Goal: Check status: Check status

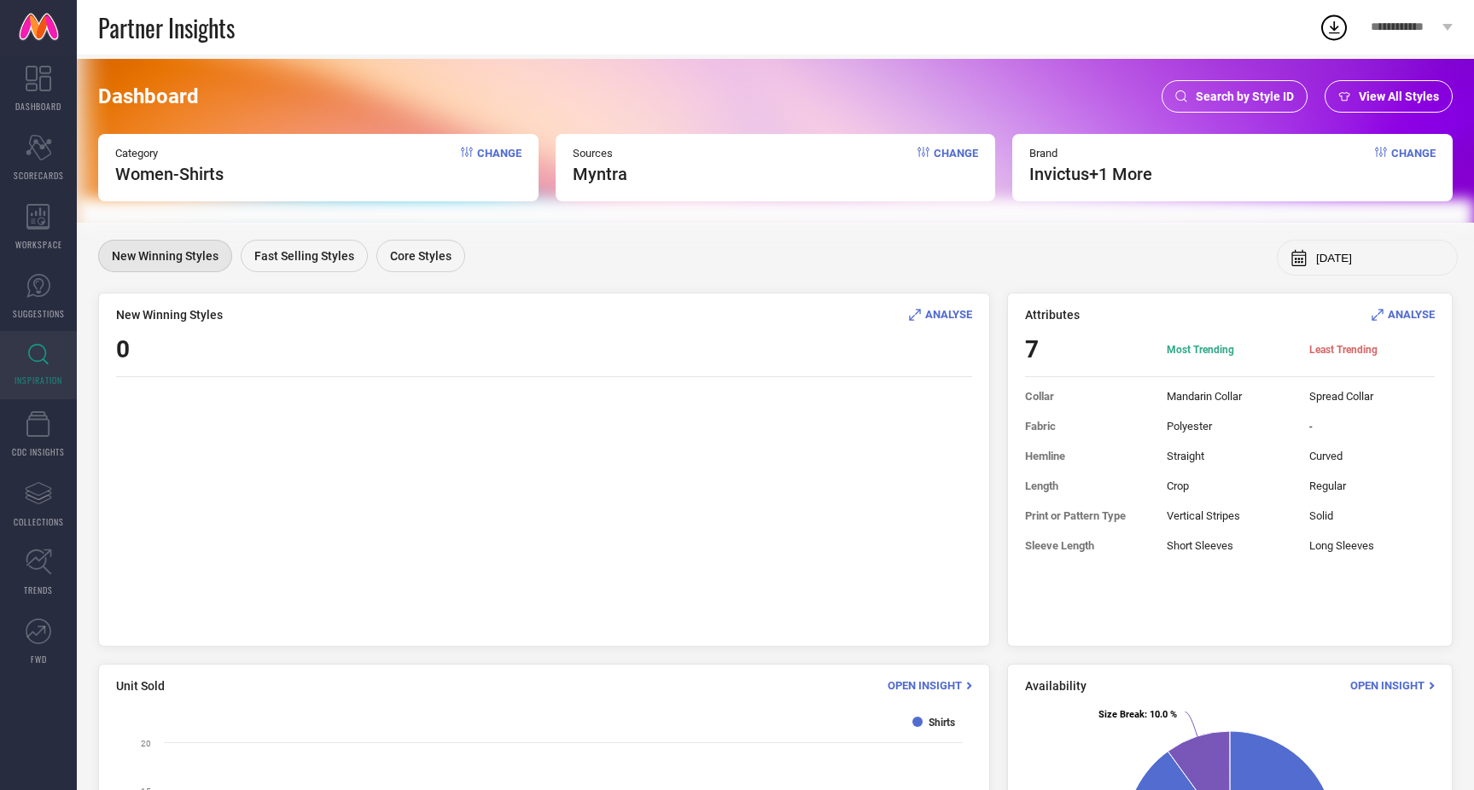
click at [1266, 94] on span "Search by Style ID" at bounding box center [1244, 97] width 98 height 14
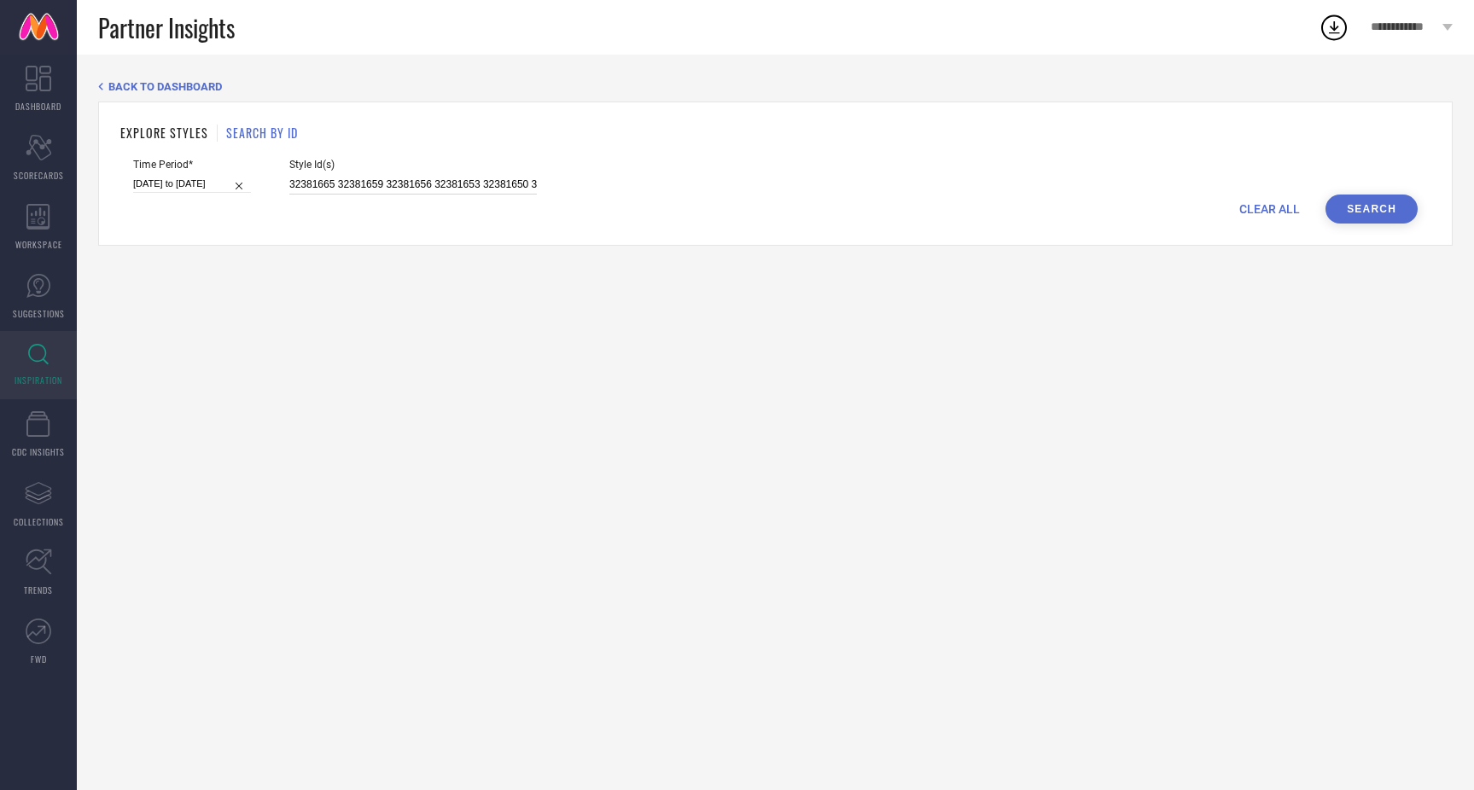
click at [430, 183] on input "32381665 32381659 32381656 32381653 32381650 32381647 32381585 32381581 3238157…" at bounding box center [412, 185] width 247 height 20
paste input "8717979 15557590 15533082 22219724 28219632 20421124 17091614 23667036 10863018…"
type input "8717979 15557590 15533082 22219724 28219632 20421124 17091614 23667036 10863018…"
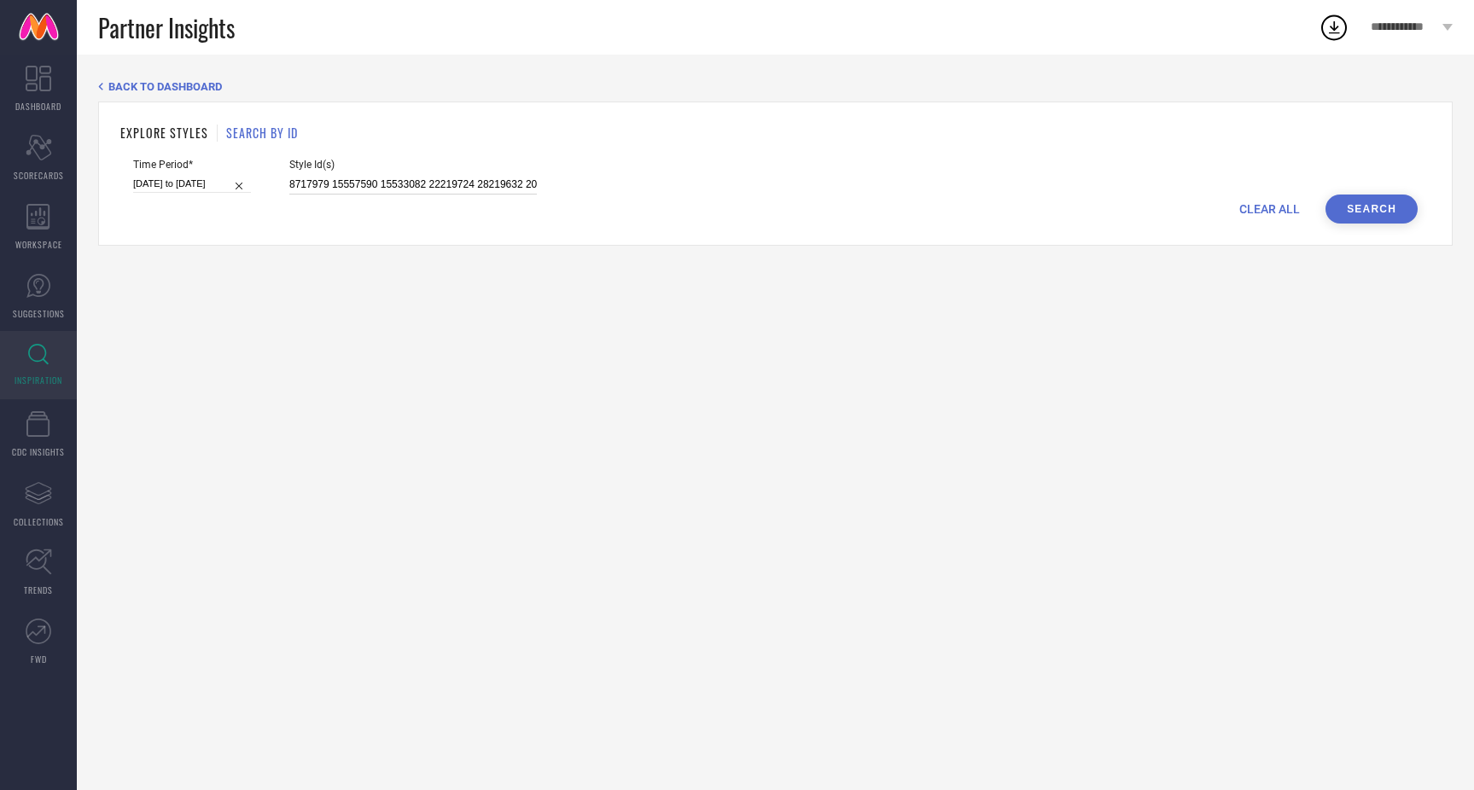
scroll to position [0, 4467]
click at [181, 183] on input "[DATE] to [DATE]" at bounding box center [192, 184] width 118 height 18
select select "4"
select select "2025"
select select "5"
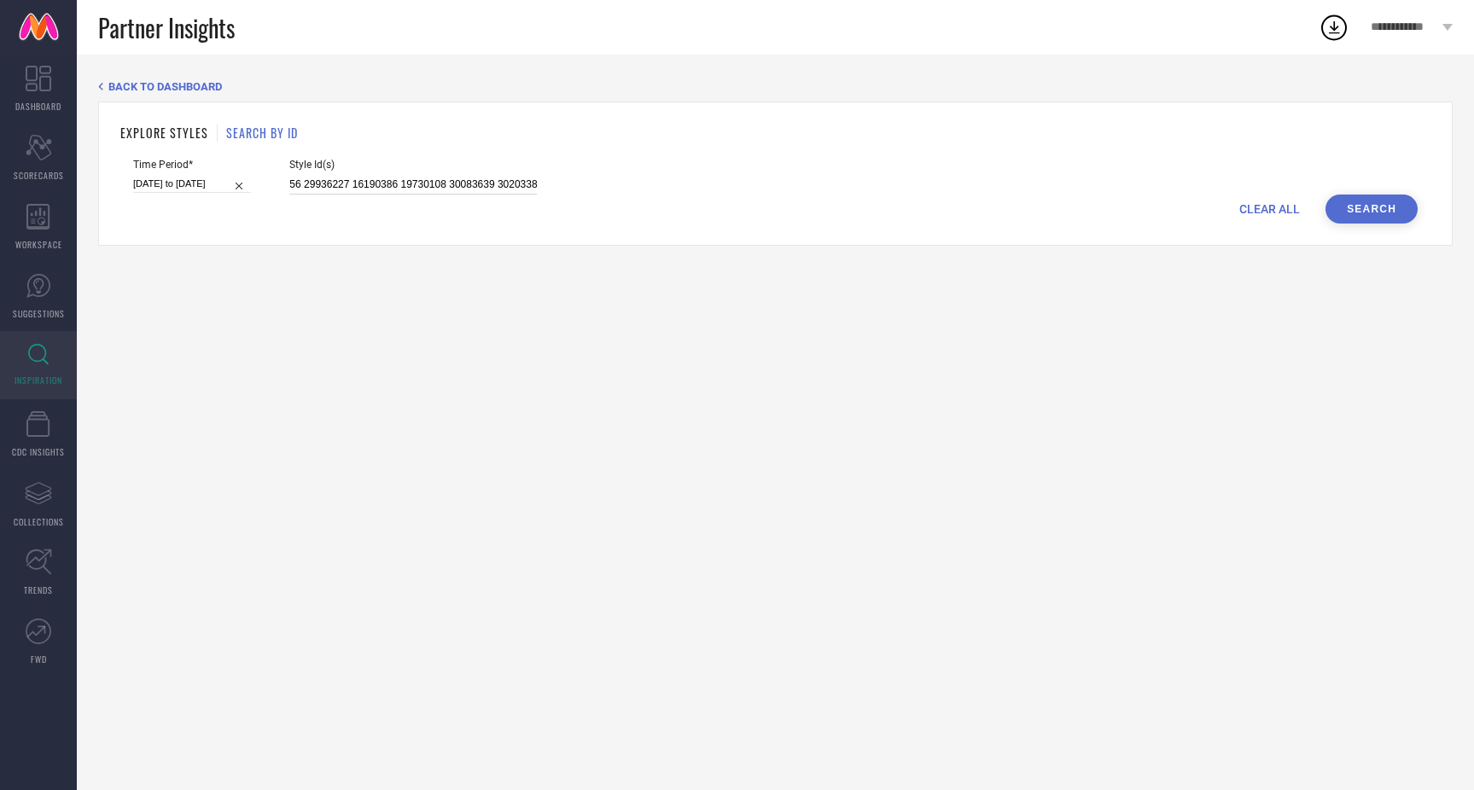
select select "2025"
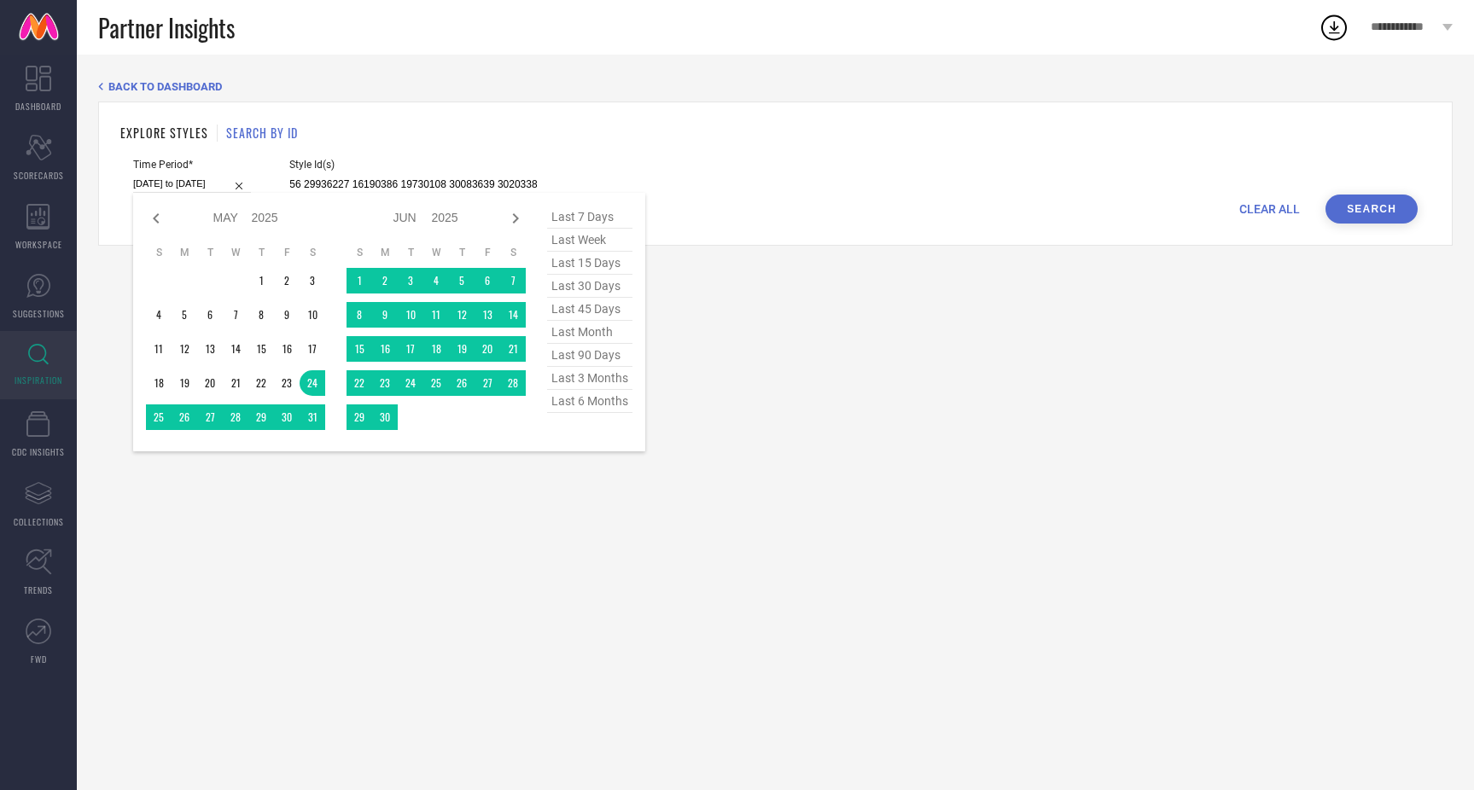
type input "8717979 15557590 15533082 22219724 28219632 20421124 17091614 23667036 10863018…"
click at [585, 259] on span "last 15 days" at bounding box center [589, 263] width 85 height 23
type input "[DATE] to [DATE]"
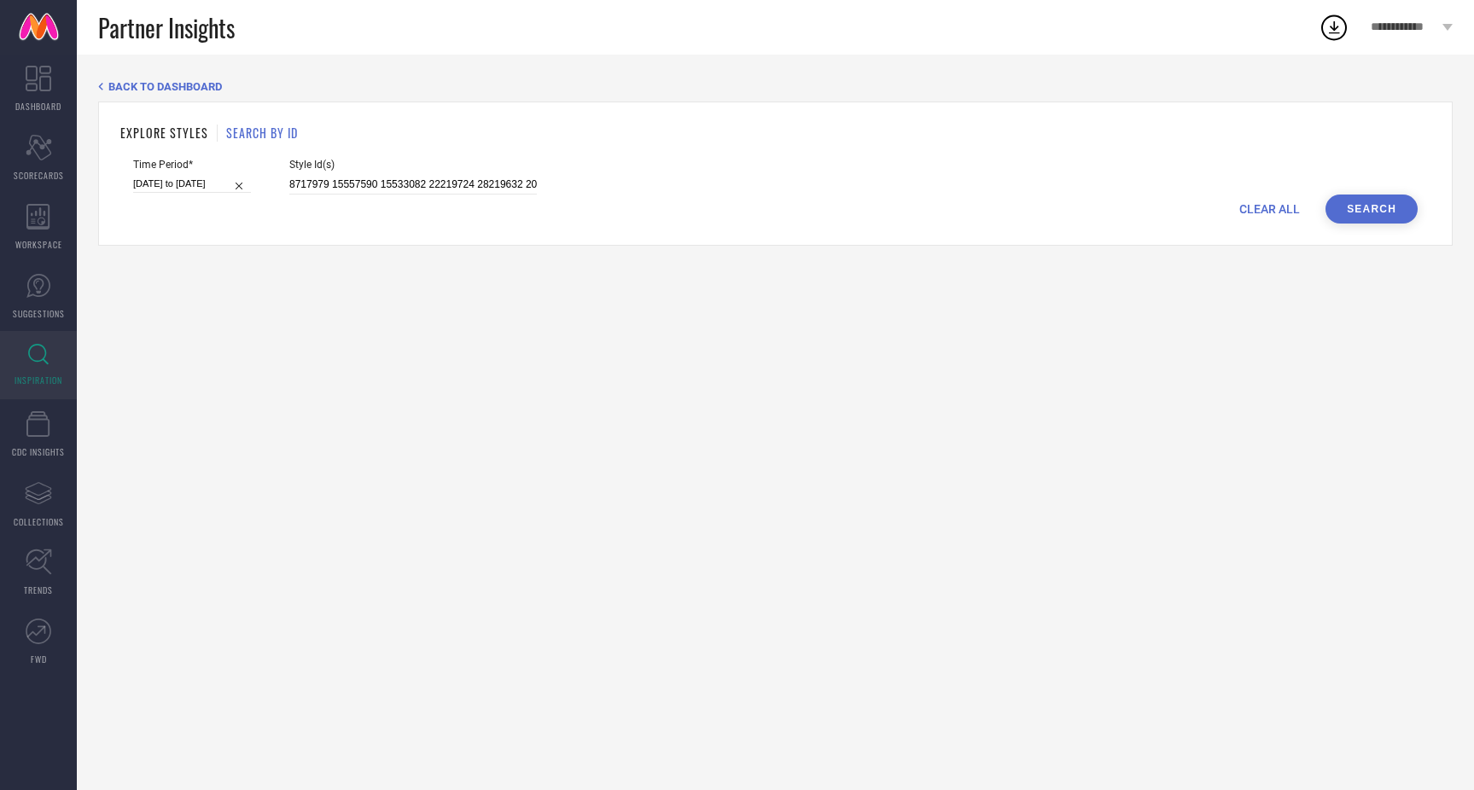
click at [1347, 206] on button "Search" at bounding box center [1371, 209] width 92 height 29
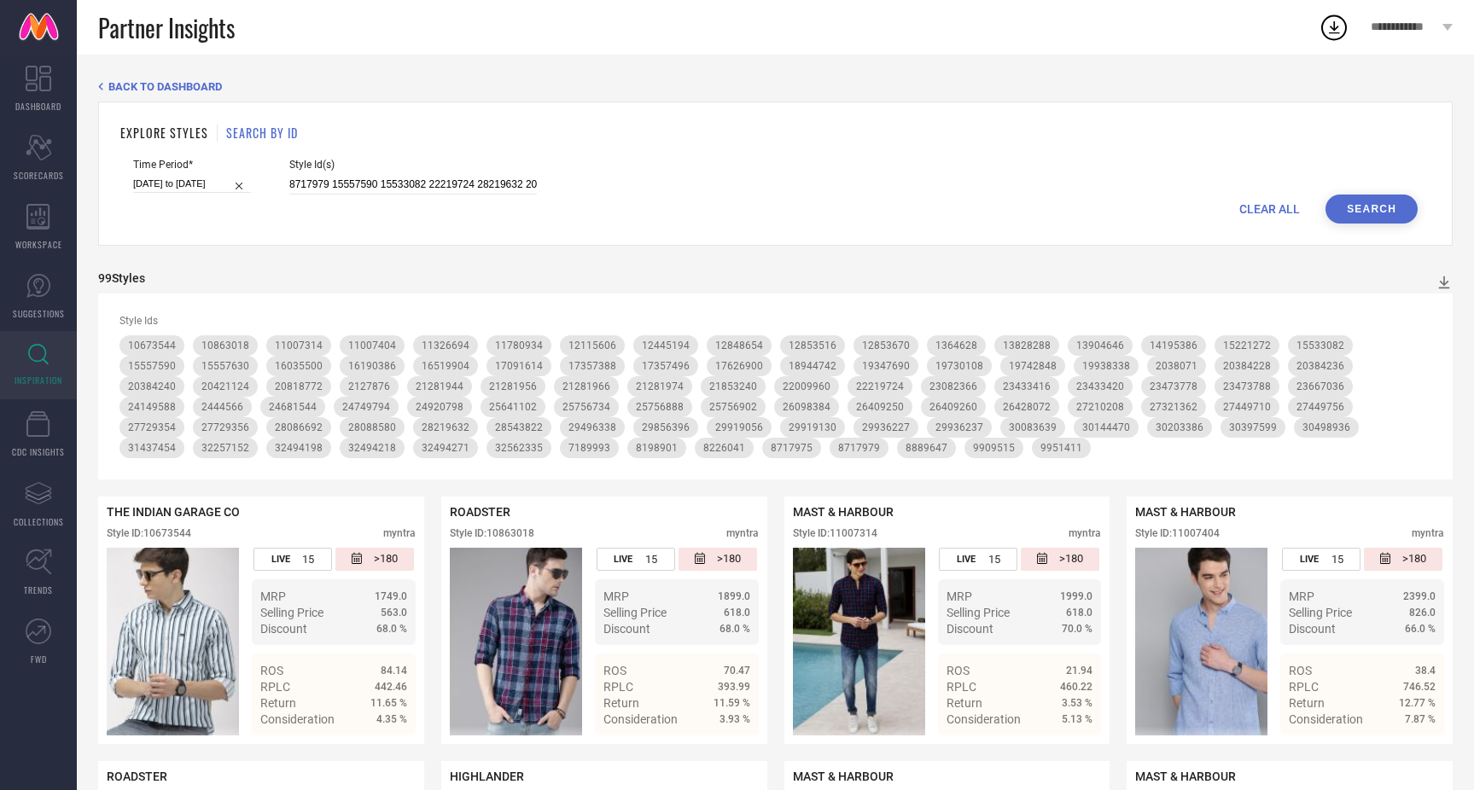
click at [1325, 195] on button "Search" at bounding box center [1371, 209] width 92 height 29
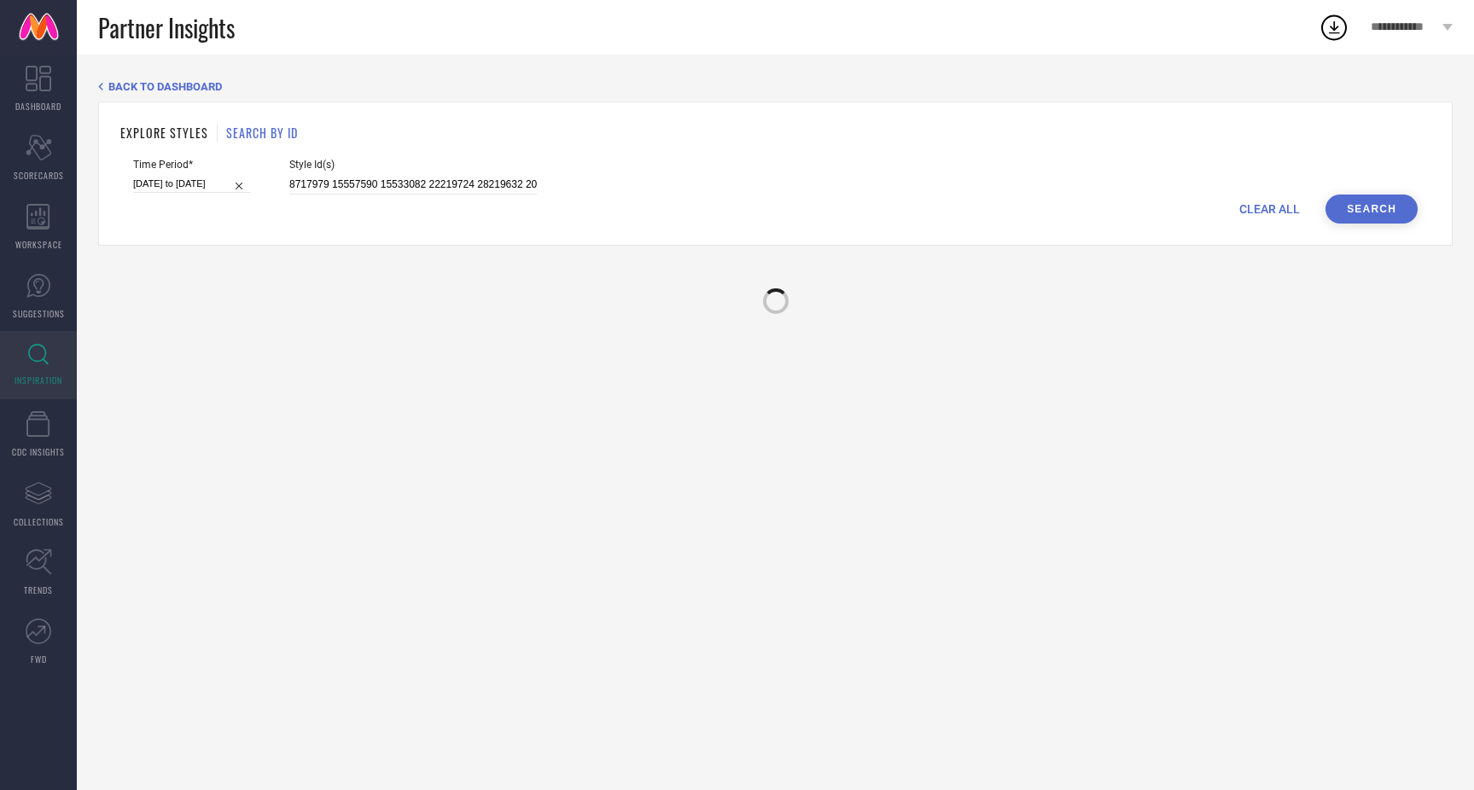
click at [1325, 195] on button "Search" at bounding box center [1371, 209] width 92 height 29
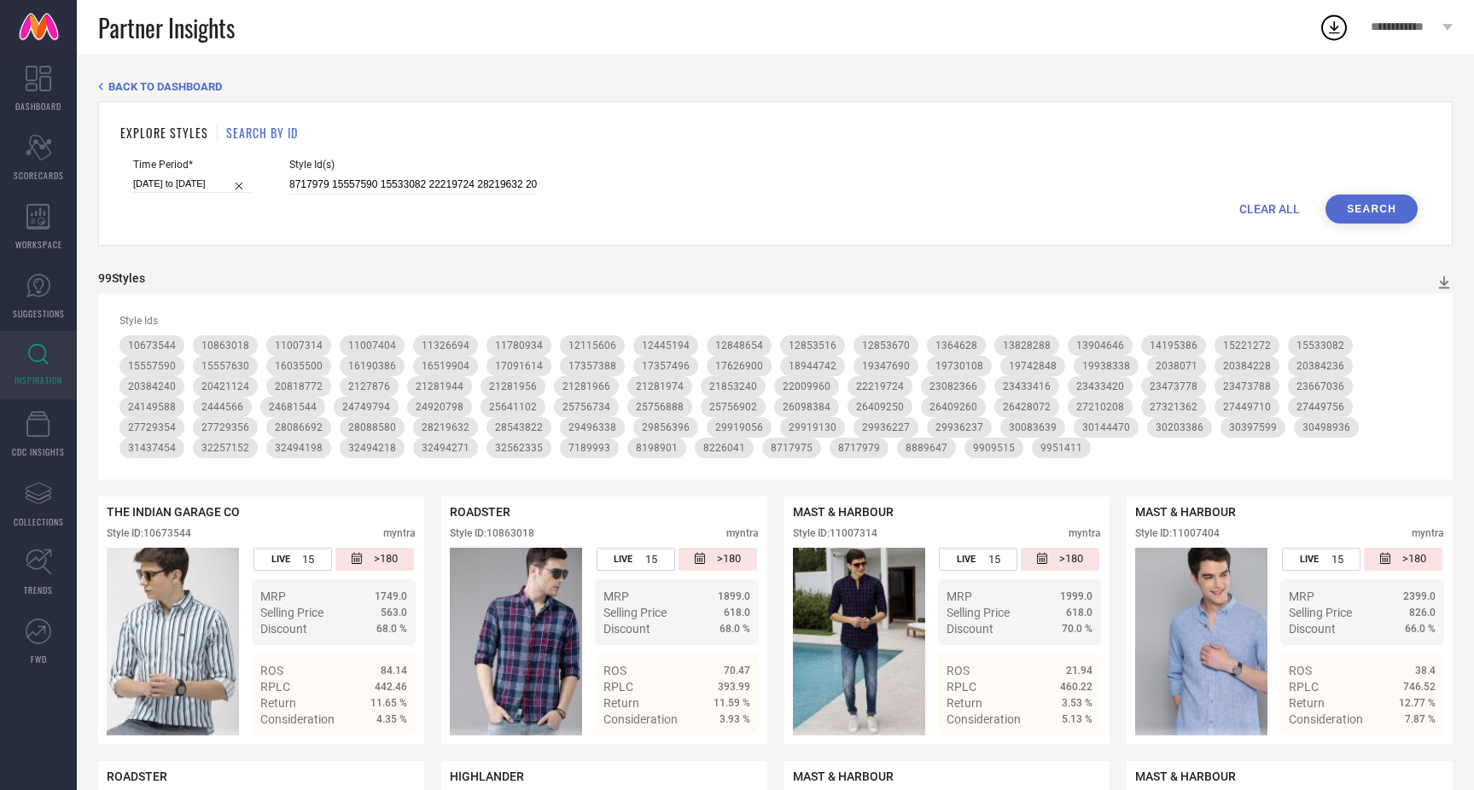
click at [838, 446] on span "8717979" at bounding box center [859, 448] width 42 height 12
click at [829, 439] on div "8717979" at bounding box center [858, 448] width 59 height 20
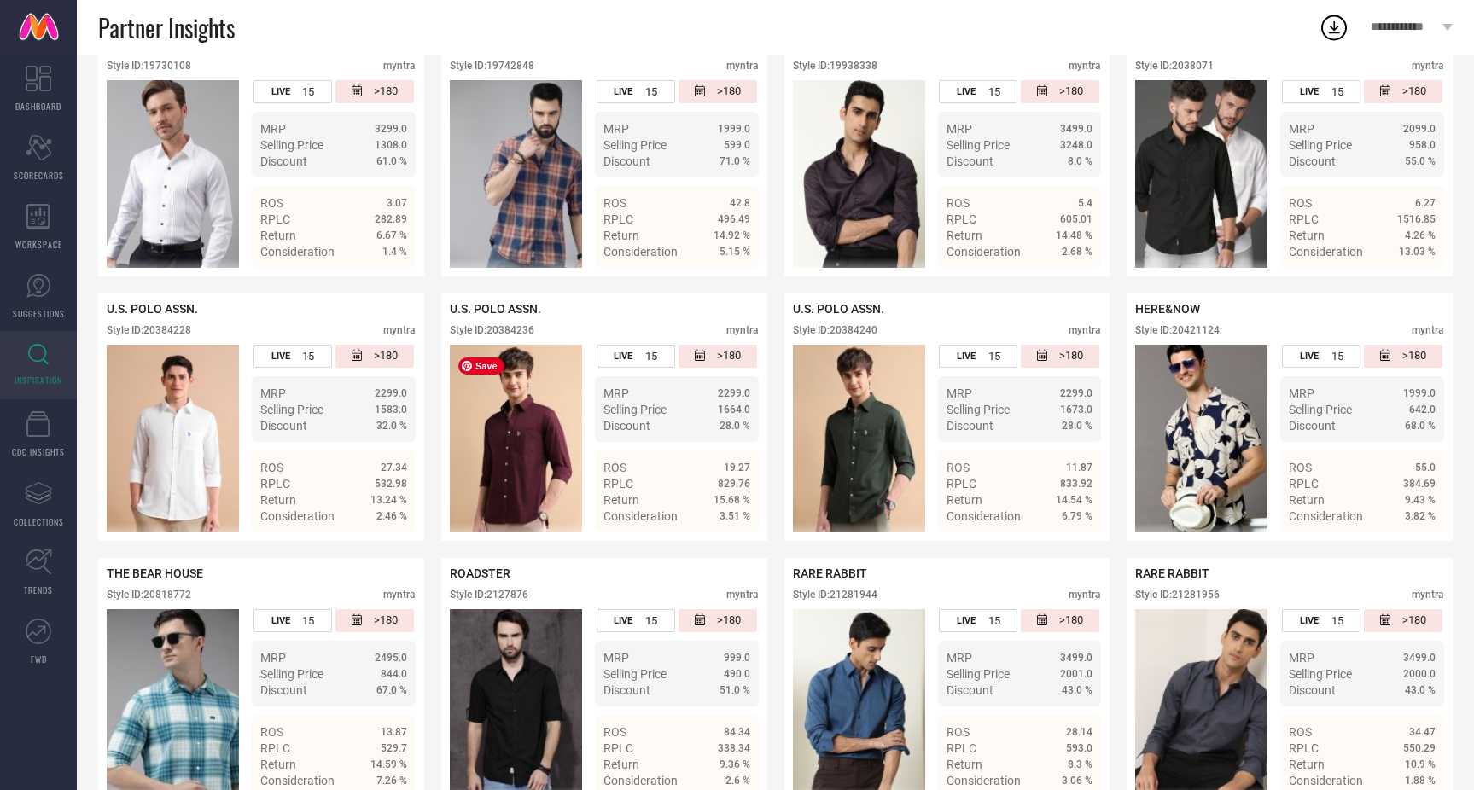
scroll to position [3092, 0]
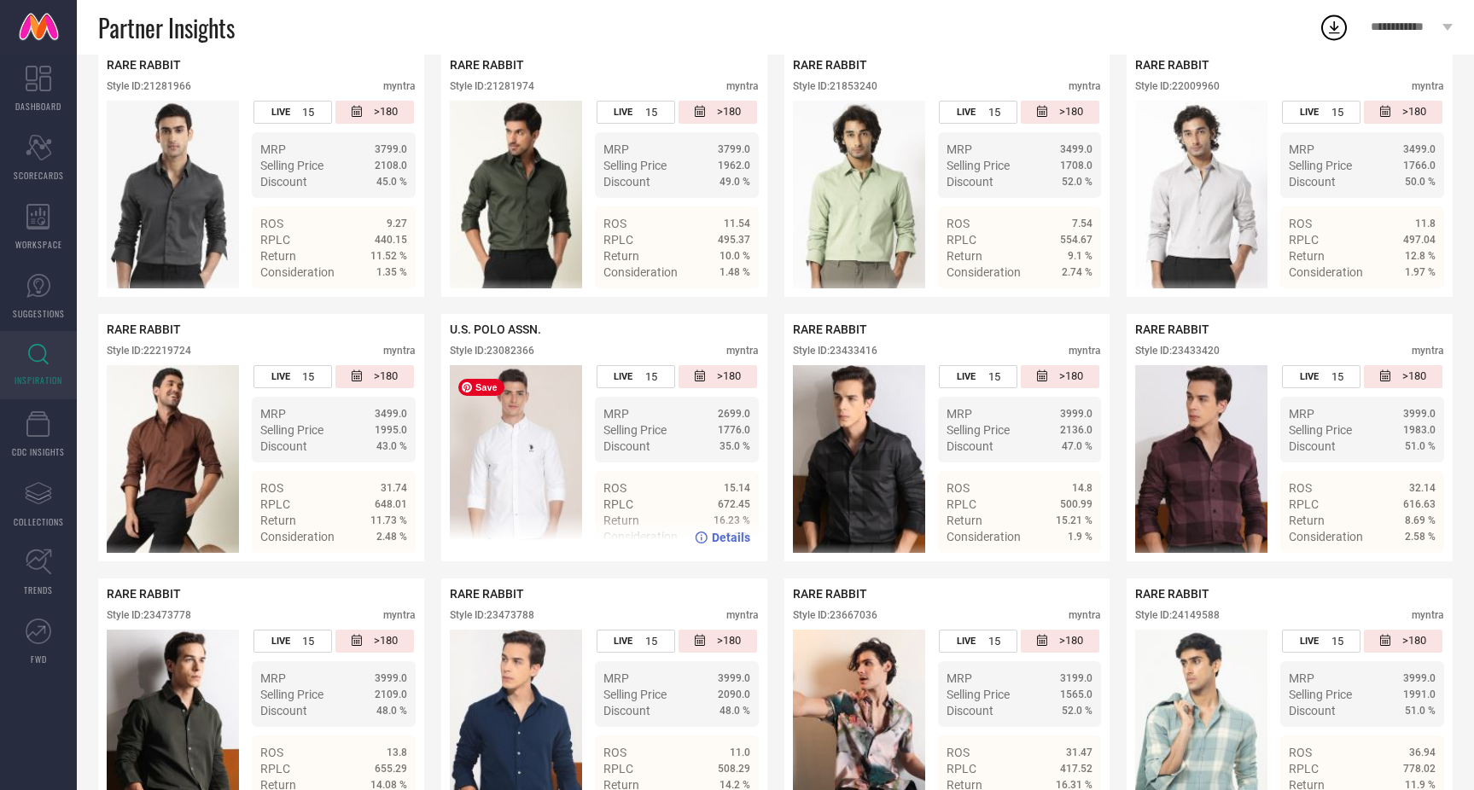
click at [473, 439] on img at bounding box center [516, 459] width 132 height 188
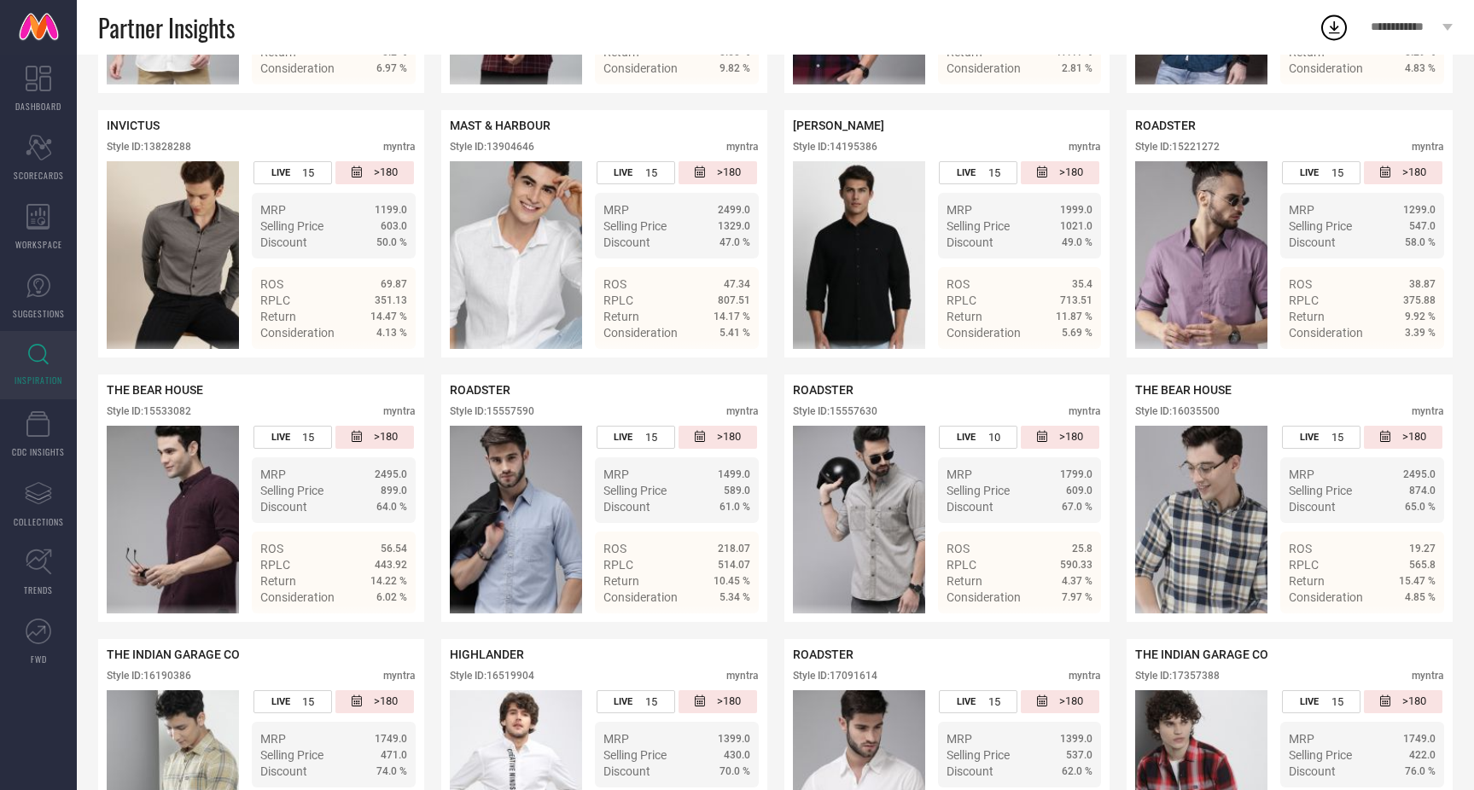
scroll to position [1178, 0]
